Goal: Find specific page/section: Find specific page/section

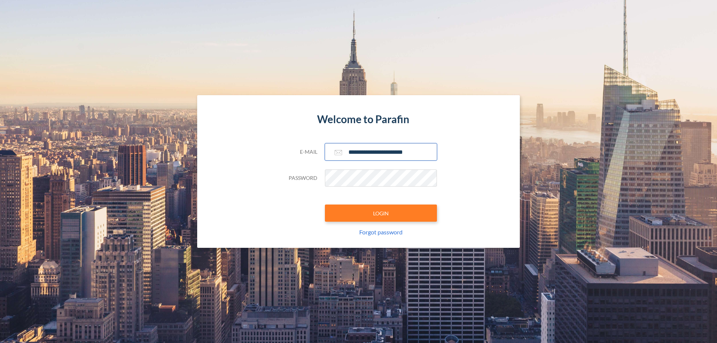
type input "**********"
click at [381, 213] on button "LOGIN" at bounding box center [381, 213] width 112 height 17
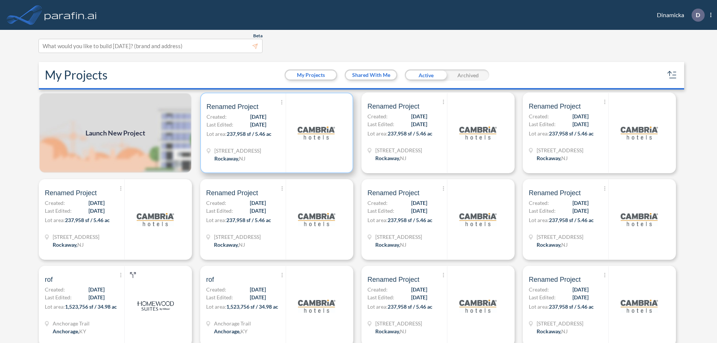
scroll to position [2, 0]
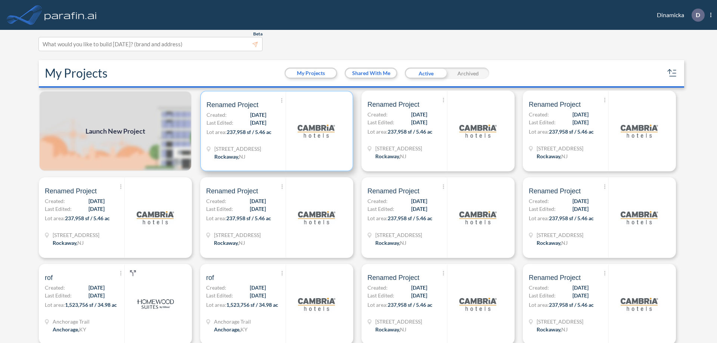
click at [275, 131] on p "Lot area: 237,958 sf / 5.46 ac" at bounding box center [245, 133] width 79 height 11
